Goal: Information Seeking & Learning: Learn about a topic

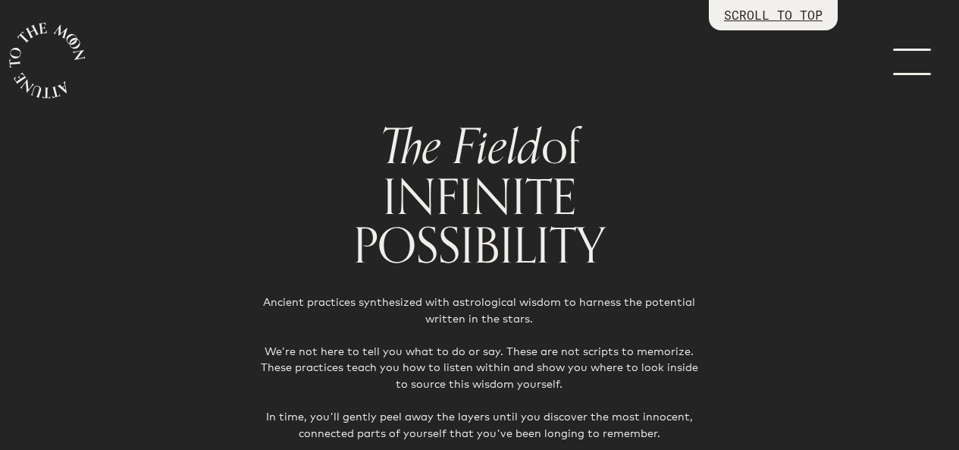
scroll to position [2762, 0]
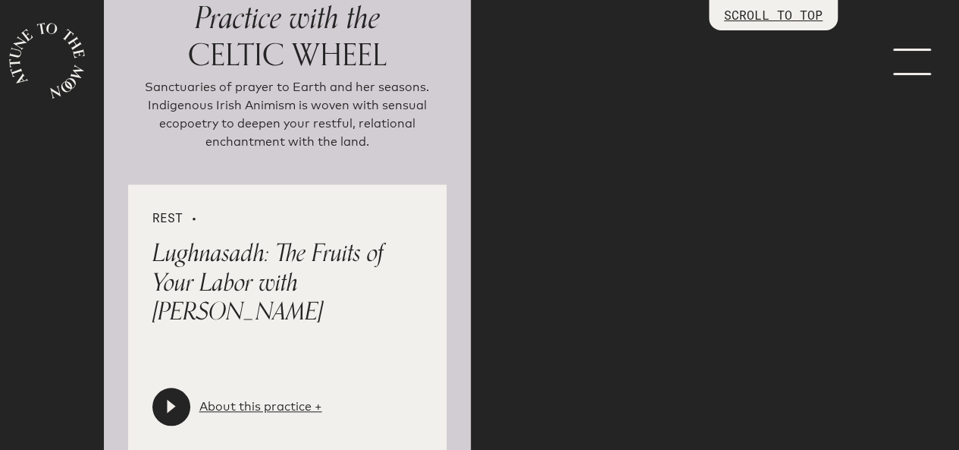
scroll to position [3422, 0]
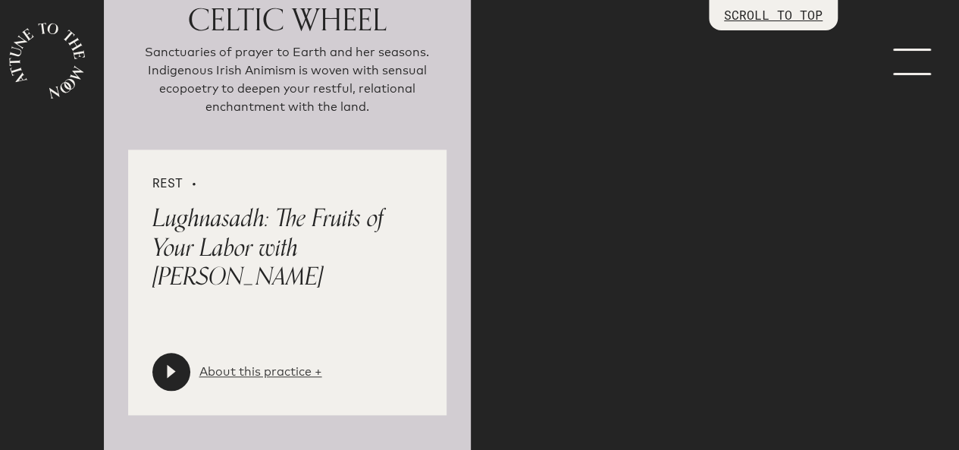
click at [277, 362] on link "About this practice +" at bounding box center [260, 371] width 123 height 18
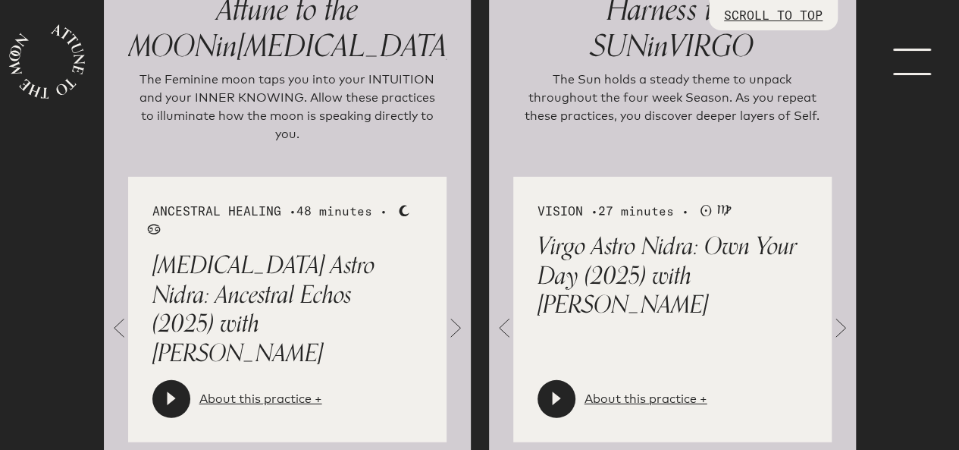
scroll to position [1771, 0]
click at [841, 312] on span at bounding box center [840, 327] width 30 height 30
click at [682, 390] on link "About this practice +" at bounding box center [645, 399] width 123 height 18
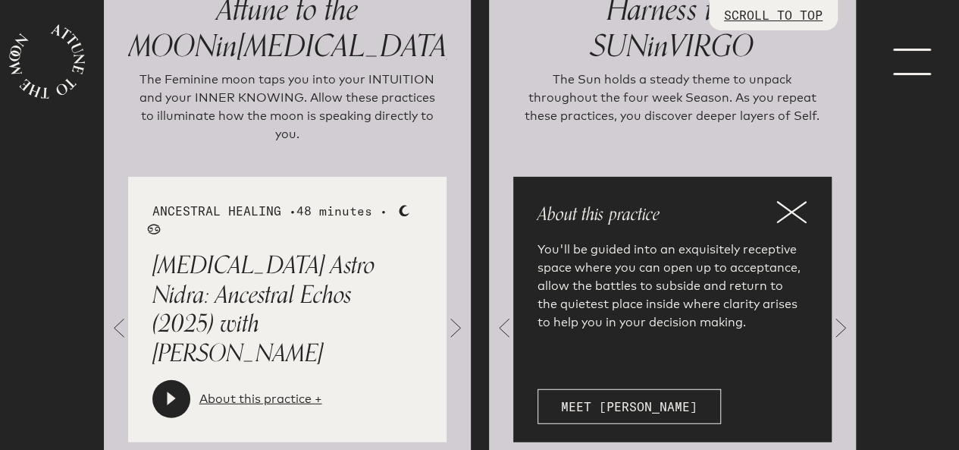
click at [800, 201] on icon at bounding box center [791, 212] width 30 height 23
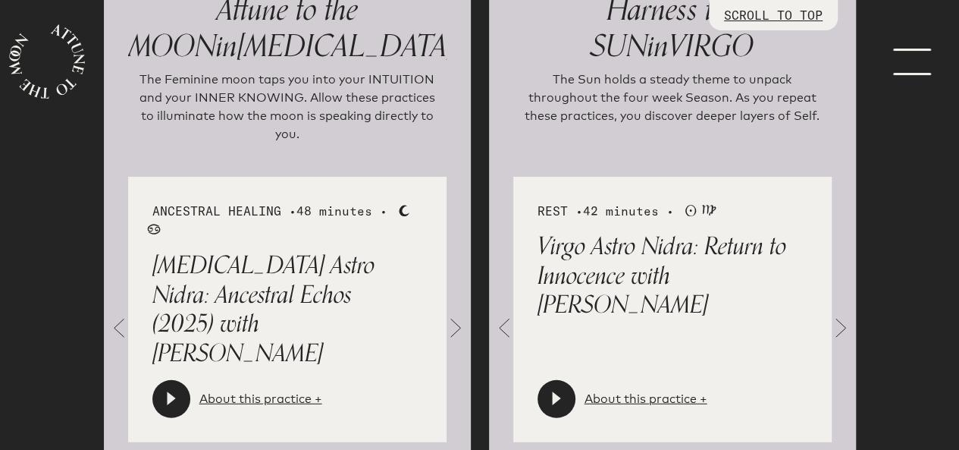
click at [831, 312] on span at bounding box center [840, 327] width 30 height 30
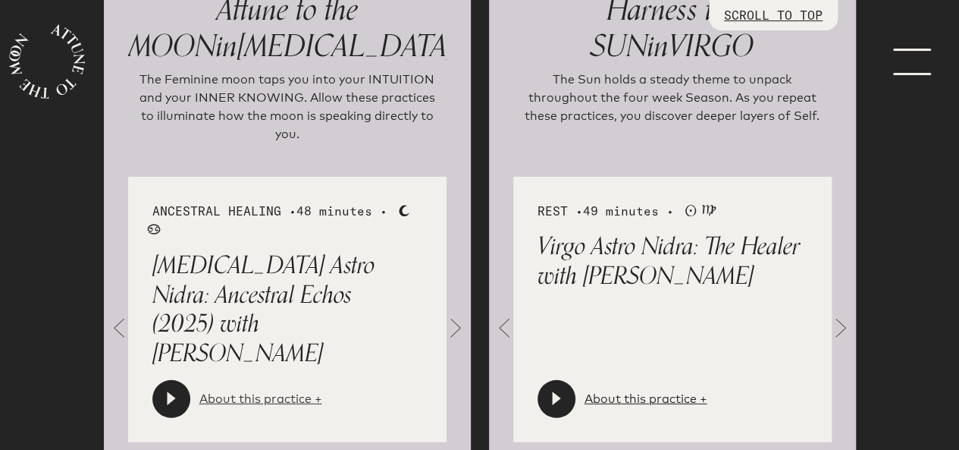
click at [280, 390] on link "About this practice +" at bounding box center [260, 399] width 123 height 18
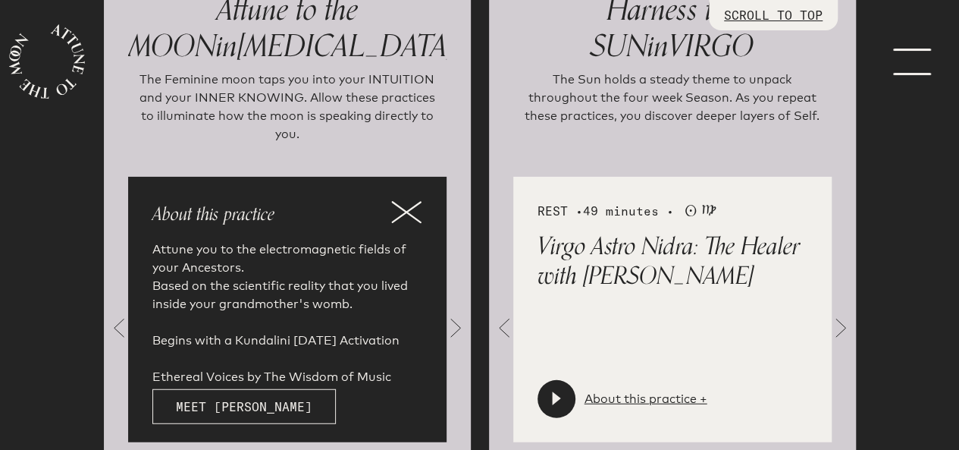
click at [408, 201] on icon at bounding box center [406, 212] width 30 height 23
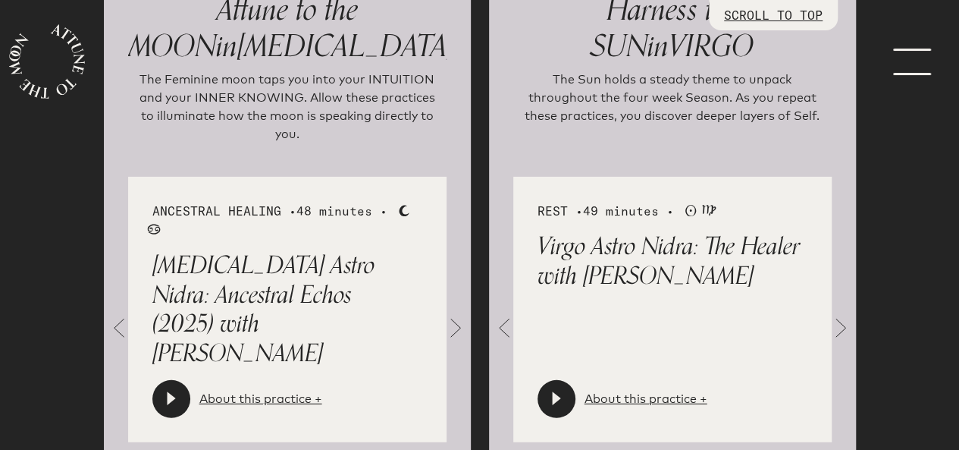
click at [456, 312] on span at bounding box center [455, 327] width 30 height 30
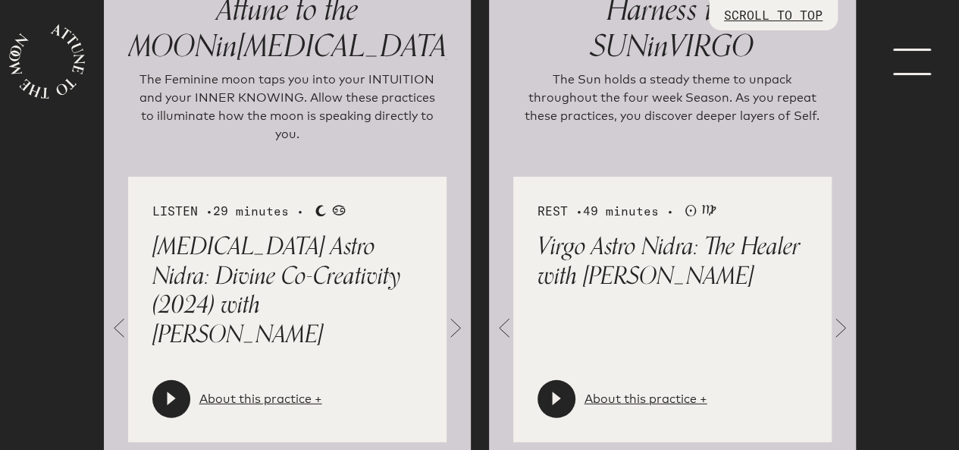
click at [296, 380] on div "About this practice +" at bounding box center [237, 399] width 170 height 38
click at [296, 390] on link "About this practice +" at bounding box center [260, 399] width 123 height 18
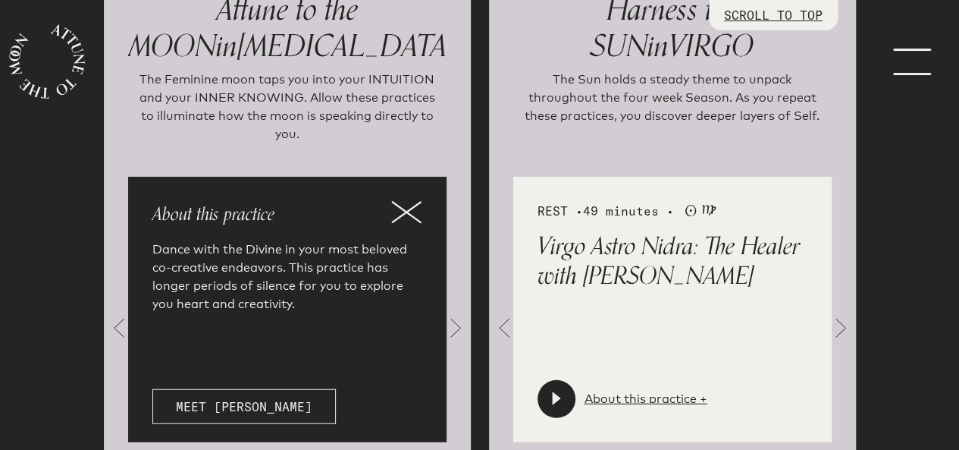
click at [405, 201] on icon at bounding box center [406, 212] width 30 height 23
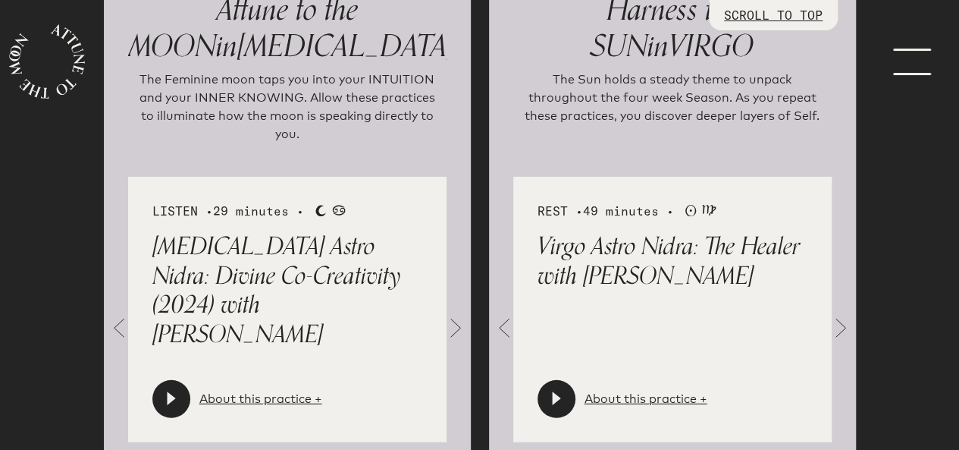
click at [455, 312] on span at bounding box center [455, 327] width 30 height 30
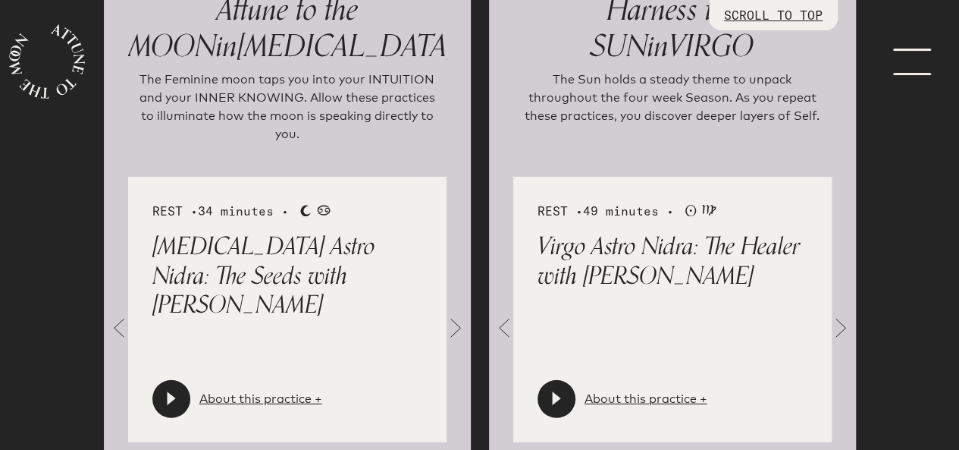
click at [455, 312] on span at bounding box center [455, 327] width 30 height 30
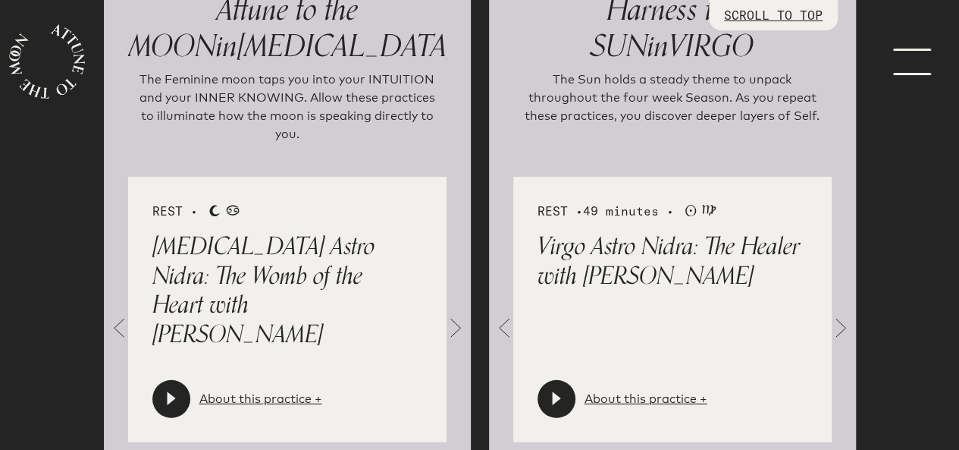
click at [455, 312] on span at bounding box center [455, 327] width 30 height 30
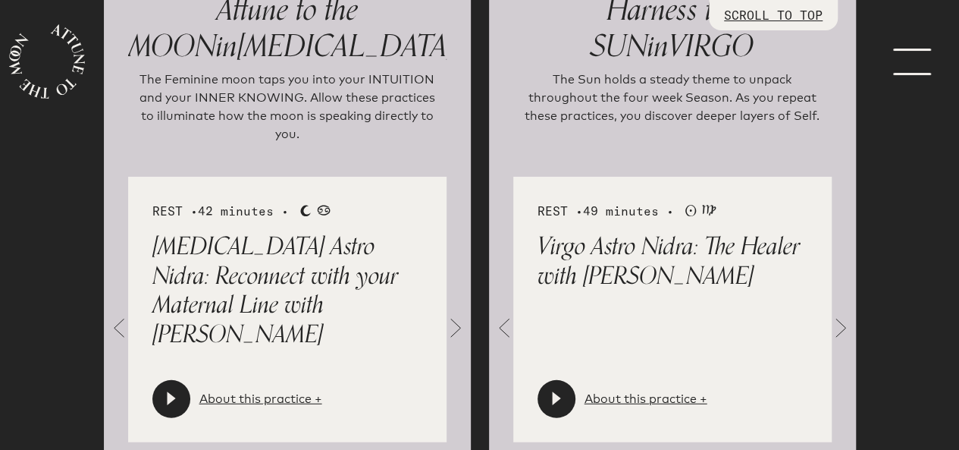
click at [455, 312] on span at bounding box center [455, 327] width 30 height 30
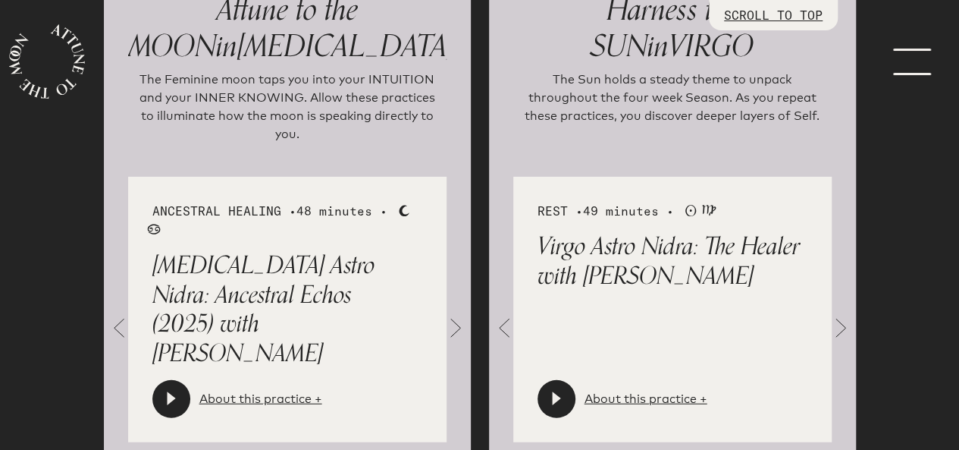
click at [455, 312] on span at bounding box center [455, 327] width 30 height 30
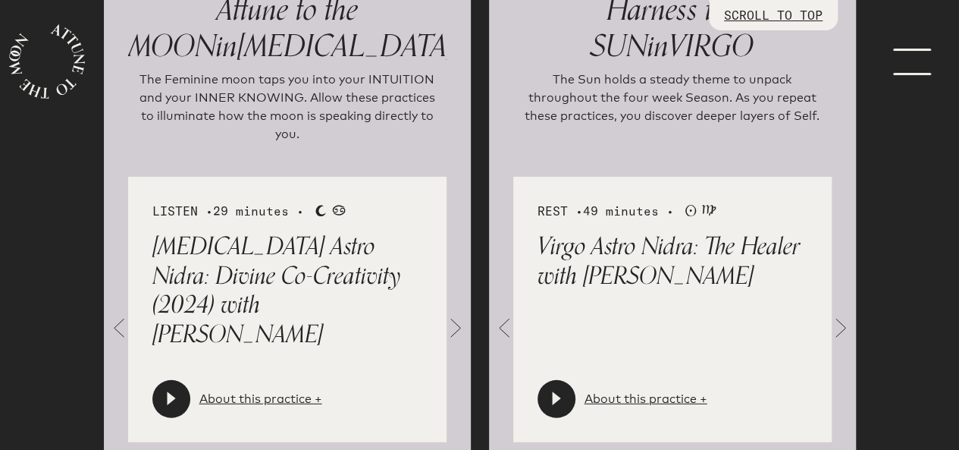
click at [846, 312] on span at bounding box center [840, 327] width 30 height 30
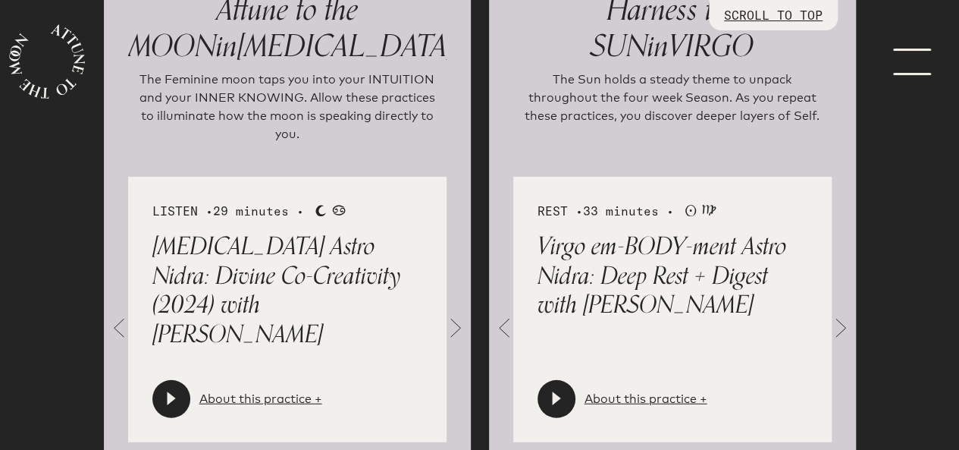
click at [846, 312] on span at bounding box center [840, 327] width 30 height 30
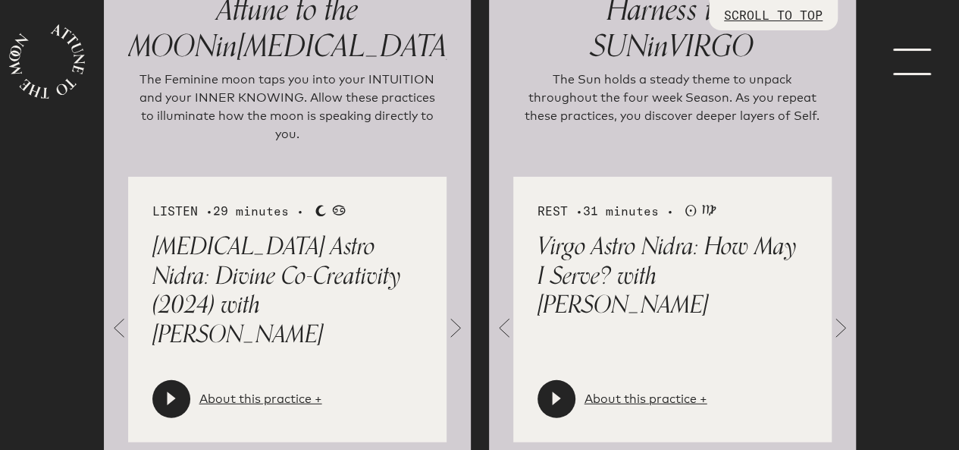
click at [503, 312] on span at bounding box center [504, 327] width 30 height 30
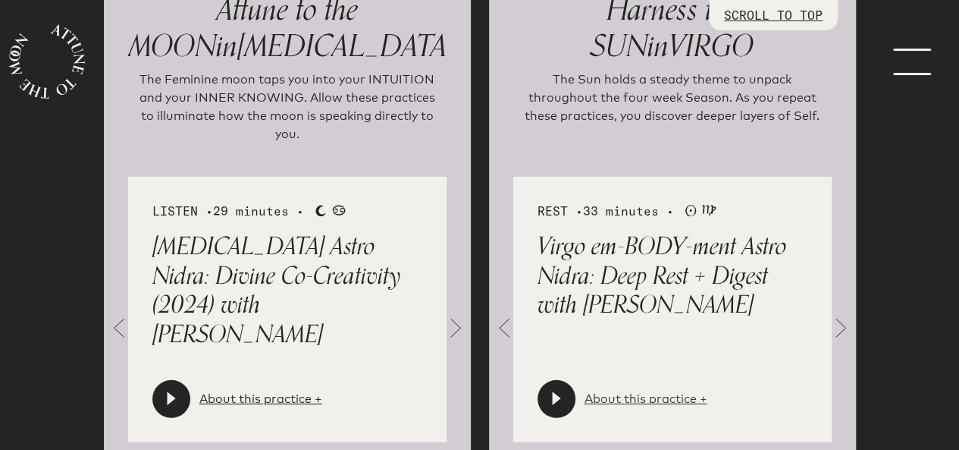
click at [669, 390] on link "About this practice +" at bounding box center [645, 399] width 123 height 18
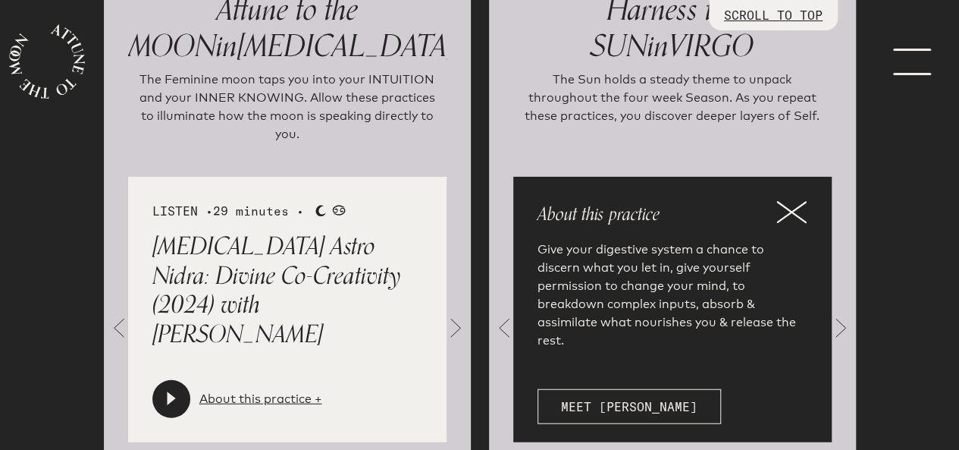
click at [772, 201] on p "About this practice" at bounding box center [672, 214] width 270 height 27
click at [796, 201] on icon at bounding box center [791, 212] width 30 height 23
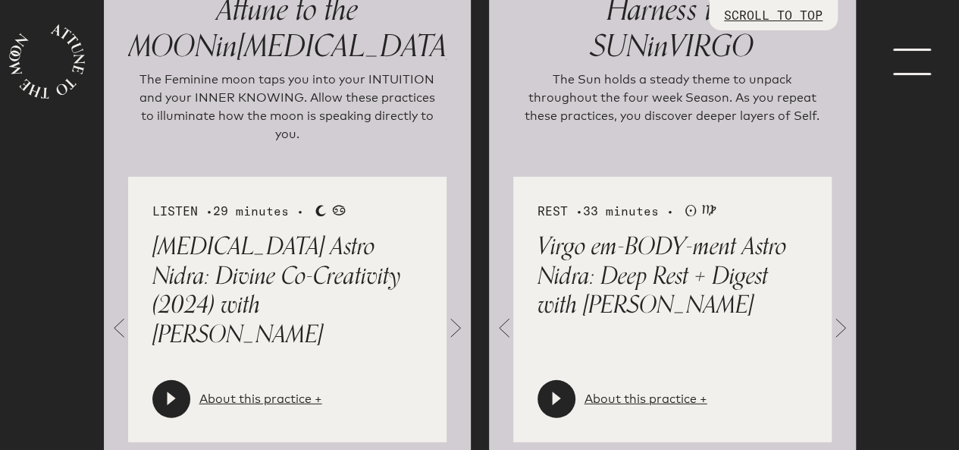
click at [834, 312] on span at bounding box center [840, 327] width 30 height 30
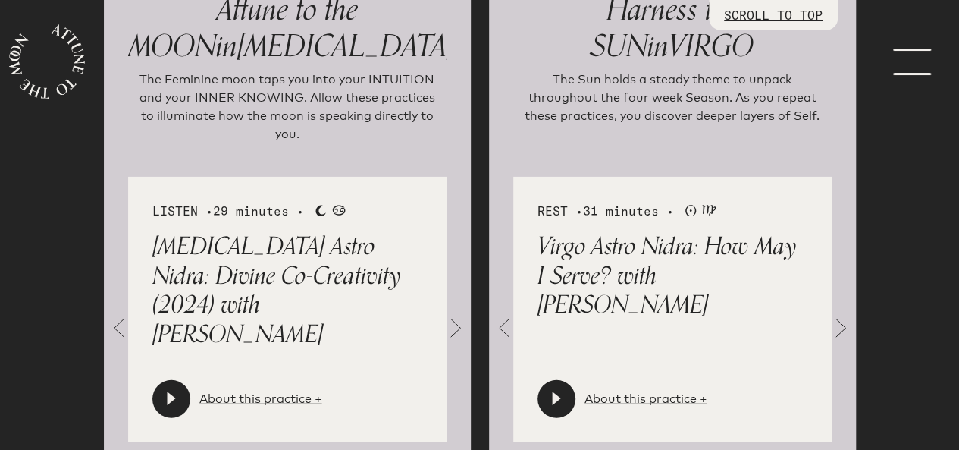
click at [834, 312] on span at bounding box center [840, 327] width 30 height 30
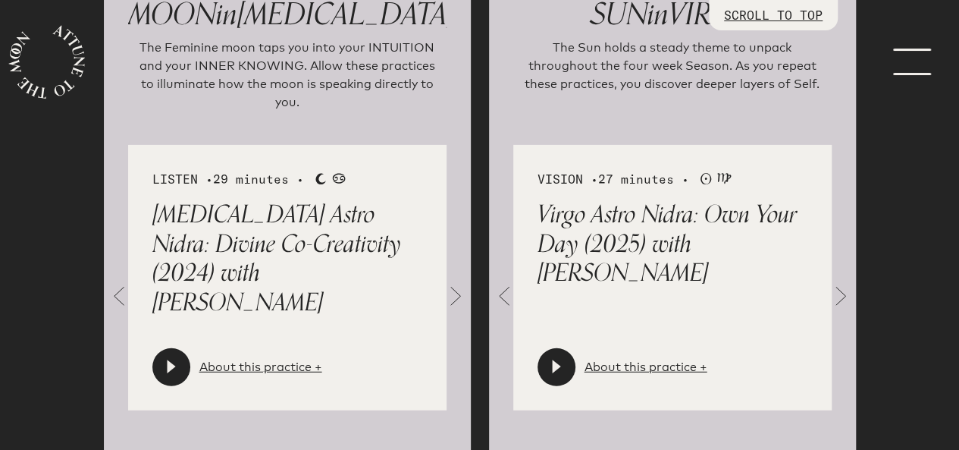
scroll to position [1803, 0]
click at [294, 357] on link "About this practice +" at bounding box center [260, 366] width 123 height 18
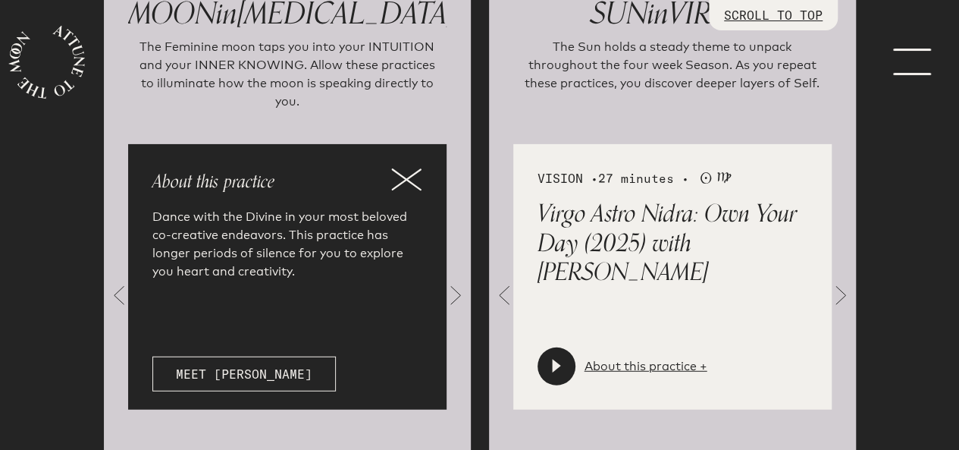
click at [413, 168] on icon at bounding box center [406, 179] width 30 height 23
